Goal: Task Accomplishment & Management: Manage account settings

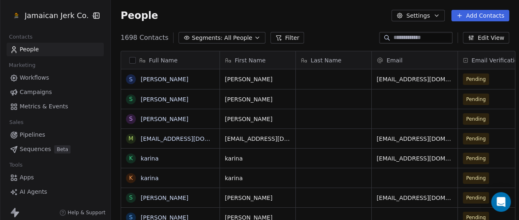
scroll to position [193, 408]
click at [334, 30] on div "People Settings Add Contacts" at bounding box center [315, 15] width 408 height 31
click at [319, 25] on div "People Settings Add Contacts" at bounding box center [315, 15] width 408 height 31
click at [345, 21] on div "People Settings Add Contacts" at bounding box center [315, 15] width 389 height 11
click at [333, 28] on div "People Settings Add Contacts" at bounding box center [315, 15] width 408 height 31
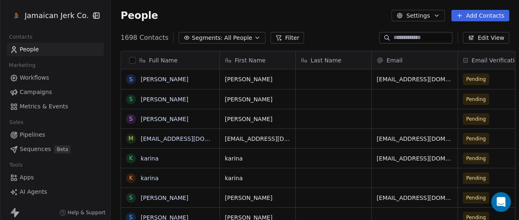
click at [333, 36] on div "1698 Contacts Segments: All People Filter Edit View" at bounding box center [315, 37] width 408 height 13
click at [334, 32] on div "1698 Contacts Segments: All People Filter Edit View" at bounding box center [315, 37] width 408 height 13
click at [471, 60] on span "Email Verification Status" at bounding box center [499, 60] width 57 height 8
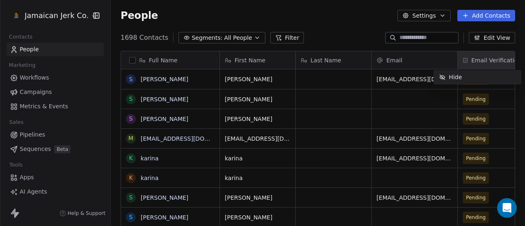
click at [476, 56] on html "Jamaican Jerk Co. Contacts People Marketing Workflows Campaigns Metrics & Event…" at bounding box center [262, 113] width 525 height 226
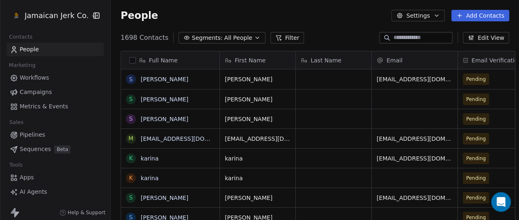
scroll to position [0, 6]
click at [155, 23] on div "People Settings Add Contacts" at bounding box center [315, 15] width 408 height 31
